Goal: Task Accomplishment & Management: Manage account settings

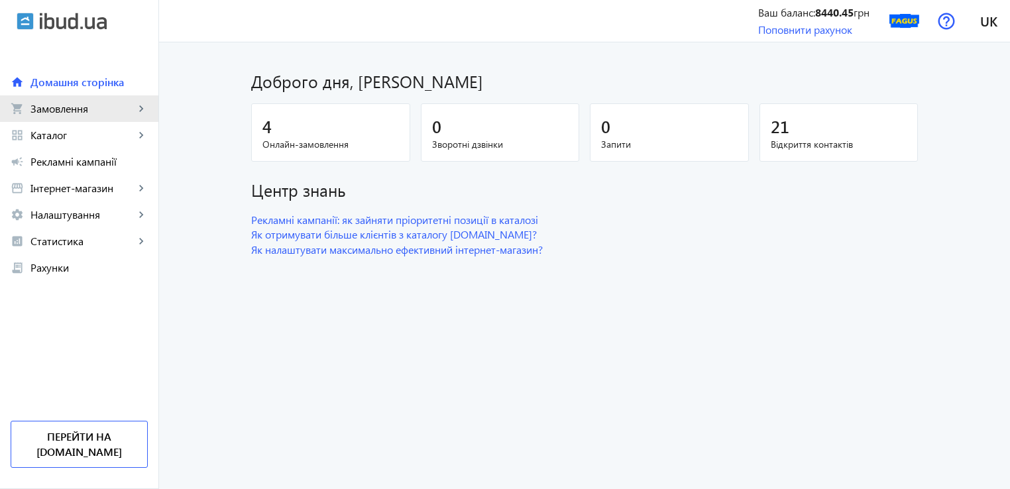
click at [78, 104] on span "Замовлення" at bounding box center [82, 108] width 104 height 13
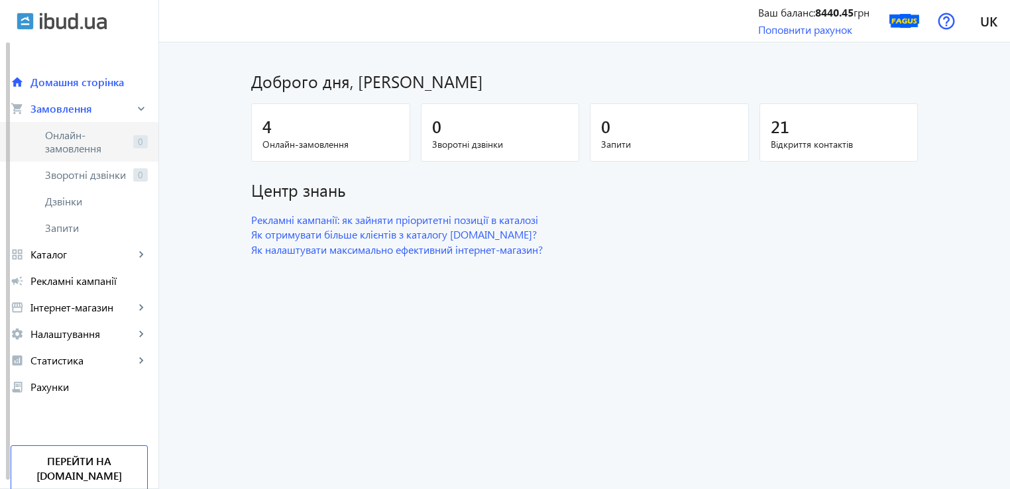
click at [81, 146] on span "Онлайн-замовлення" at bounding box center [86, 142] width 83 height 26
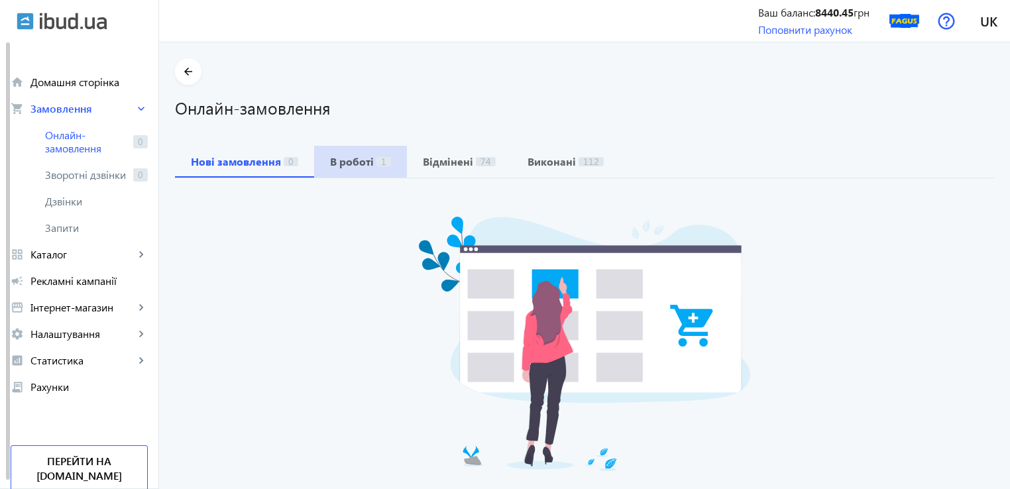
click at [350, 167] on b "В роботі" at bounding box center [352, 161] width 44 height 11
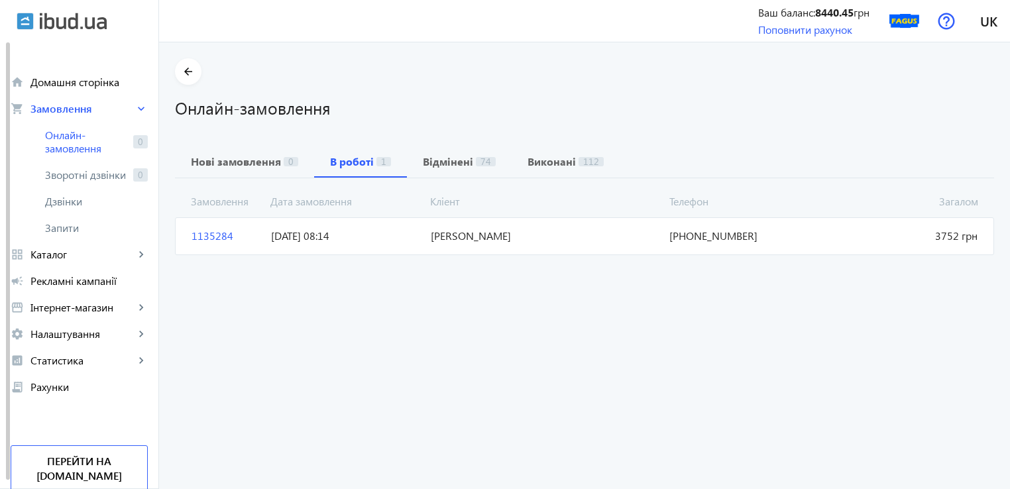
click at [205, 235] on span "1135284" at bounding box center [225, 236] width 79 height 15
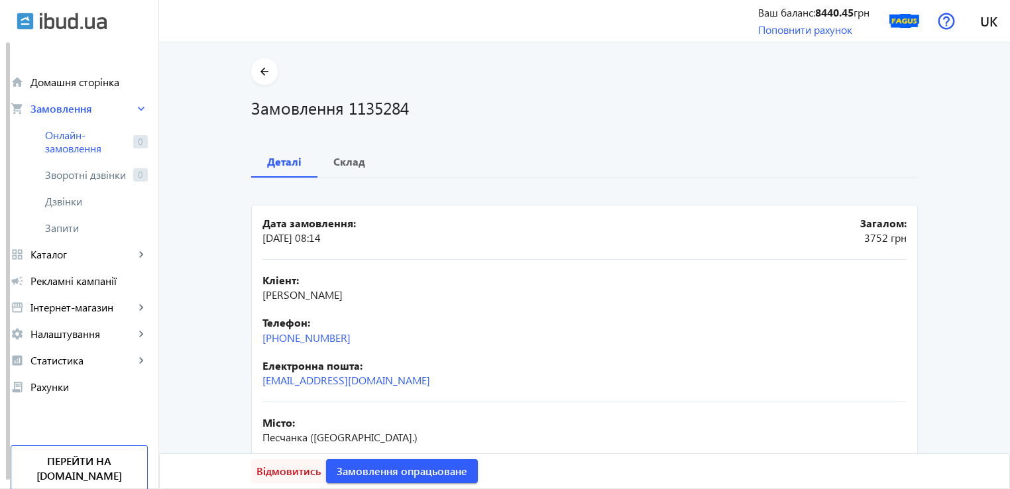
click at [284, 474] on span "Відмовитись" at bounding box center [288, 471] width 64 height 15
